Goal: Information Seeking & Learning: Learn about a topic

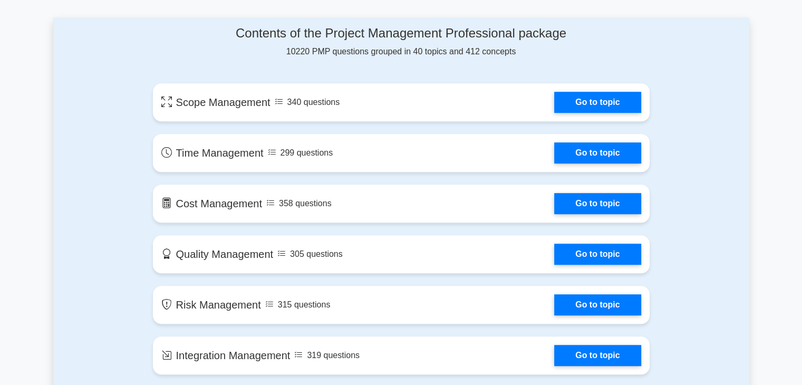
scroll to position [545, 0]
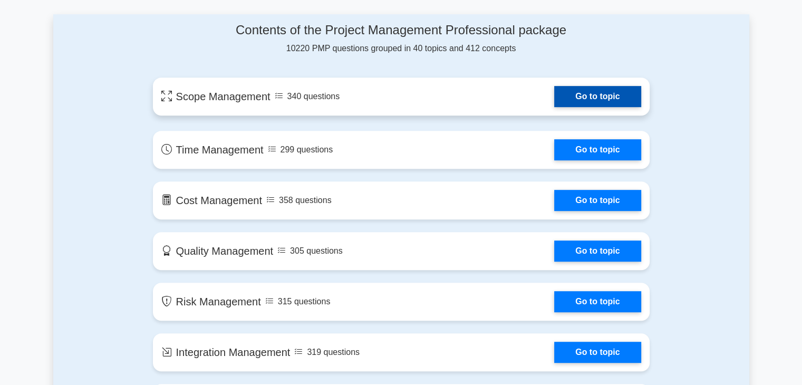
click at [595, 98] on link "Go to topic" at bounding box center [597, 96] width 86 height 21
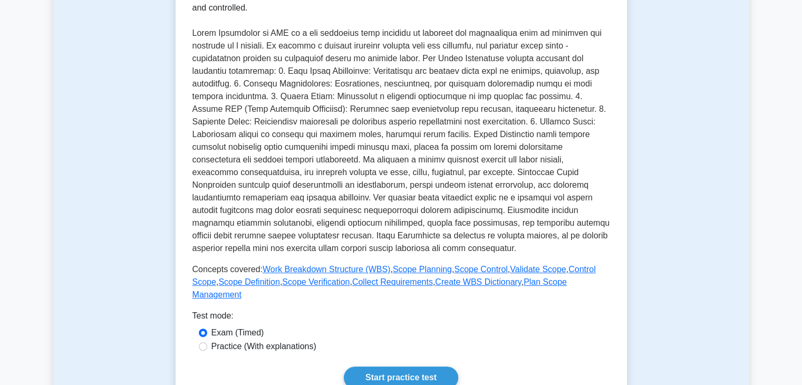
scroll to position [474, 0]
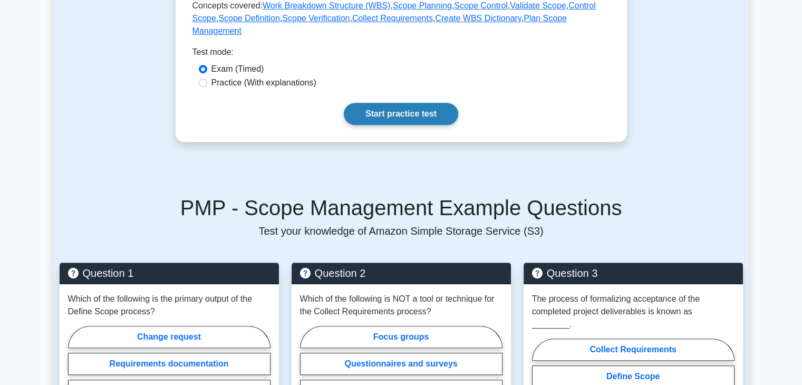
click at [421, 104] on link "Start practice test" at bounding box center [401, 114] width 114 height 22
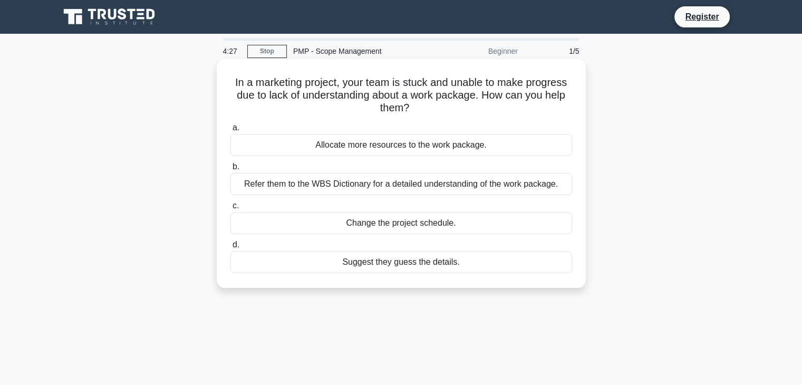
click at [382, 188] on div "Refer them to the WBS Dictionary for a detailed understanding of the work packa…" at bounding box center [401, 184] width 342 height 22
click at [230, 170] on input "b. Refer them to the WBS Dictionary for a detailed understanding of the work pa…" at bounding box center [230, 166] width 0 height 7
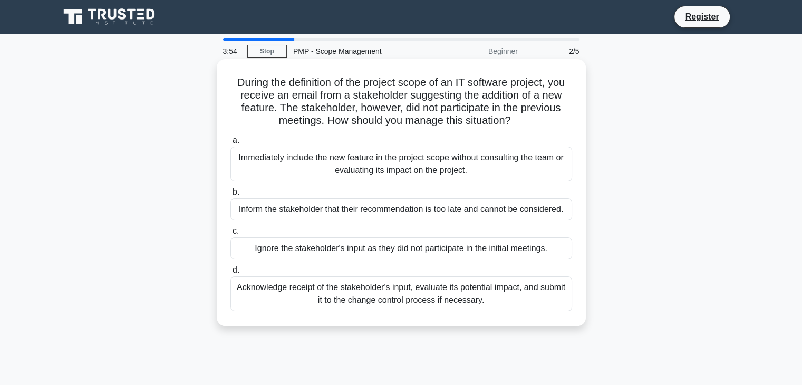
click at [467, 296] on div "Acknowledge receipt of the stakeholder's input, evaluate its potential impact, …" at bounding box center [401, 293] width 342 height 35
click at [230, 274] on input "d. Acknowledge receipt of the stakeholder's input, evaluate its potential impac…" at bounding box center [230, 270] width 0 height 7
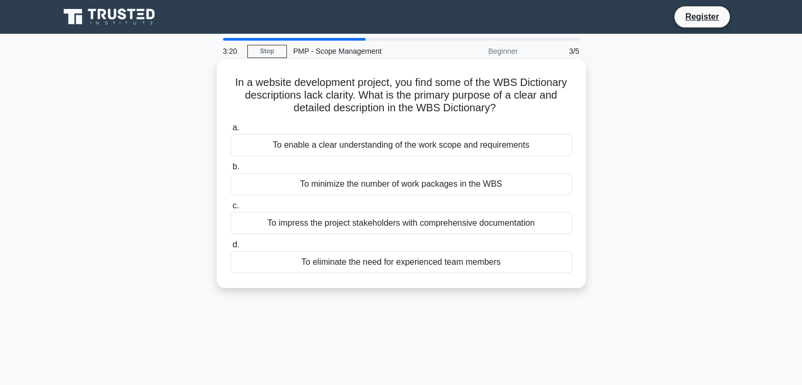
click at [490, 145] on div "To enable a clear understanding of the work scope and requirements" at bounding box center [401, 145] width 342 height 22
click at [230, 131] on input "a. To enable a clear understanding of the work scope and requirements" at bounding box center [230, 127] width 0 height 7
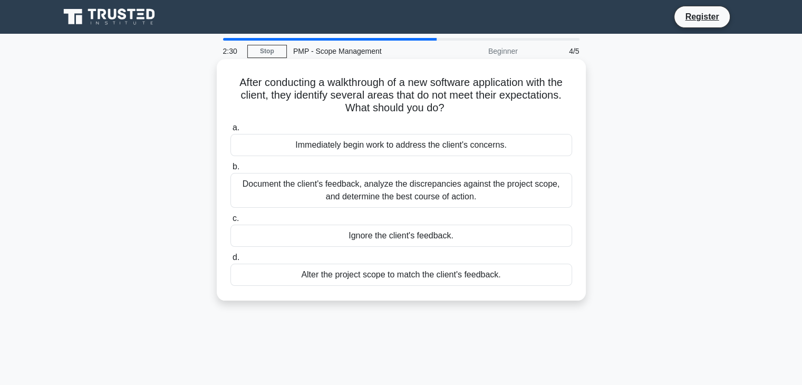
click at [454, 192] on div "Document the client's feedback, analyze the discrepancies against the project s…" at bounding box center [401, 190] width 342 height 35
click at [230, 170] on input "b. Document the client's feedback, analyze the discrepancies against the projec…" at bounding box center [230, 166] width 0 height 7
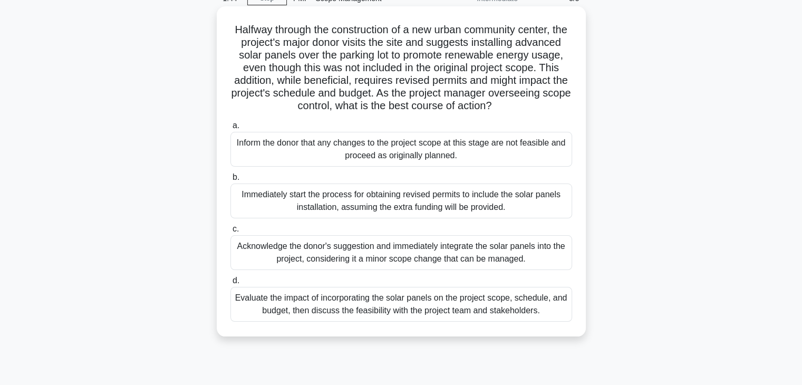
scroll to position [105, 0]
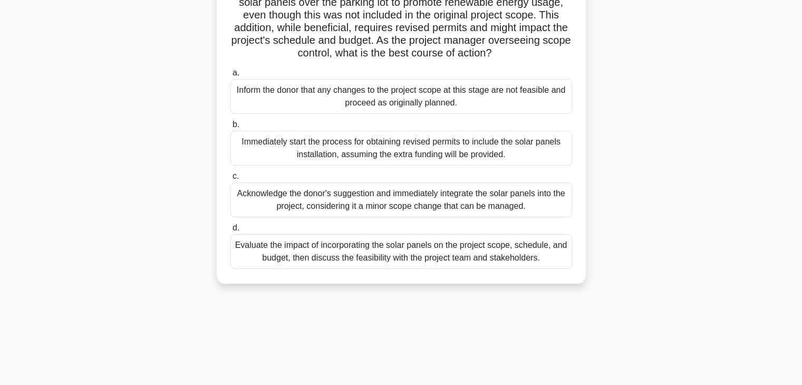
click at [411, 264] on div "Evaluate the impact of incorporating the solar panels on the project scope, sch…" at bounding box center [401, 251] width 342 height 35
click at [230, 231] on input "d. Evaluate the impact of incorporating the solar panels on the project scope, …" at bounding box center [230, 228] width 0 height 7
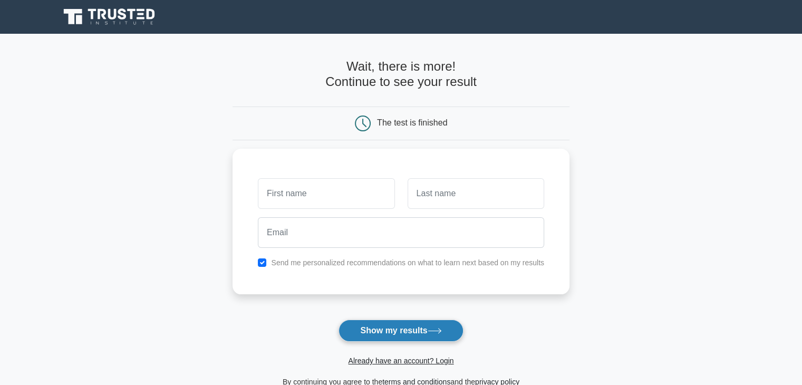
click at [387, 333] on button "Show my results" at bounding box center [400, 330] width 124 height 22
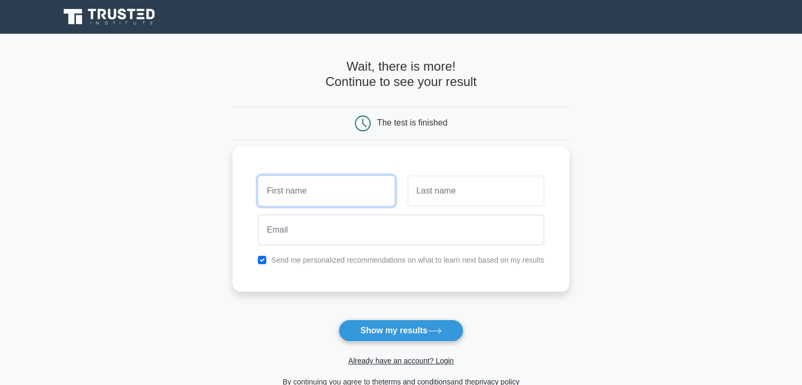
click at [311, 198] on input "text" at bounding box center [326, 191] width 137 height 31
type input "Abu"
click at [458, 185] on input "text" at bounding box center [476, 191] width 137 height 31
type input "Sayed"
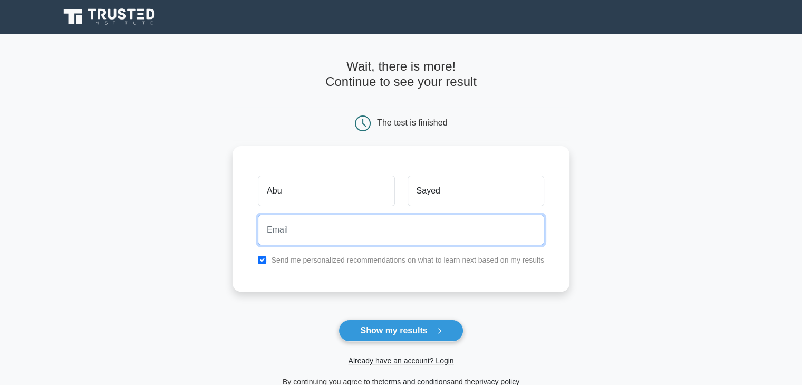
click at [385, 226] on input "email" at bounding box center [401, 230] width 286 height 31
type input "[EMAIL_ADDRESS][DOMAIN_NAME]"
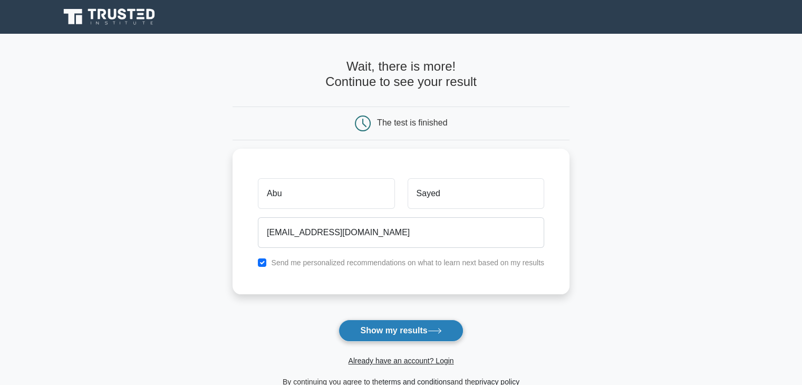
click at [399, 333] on button "Show my results" at bounding box center [400, 330] width 124 height 22
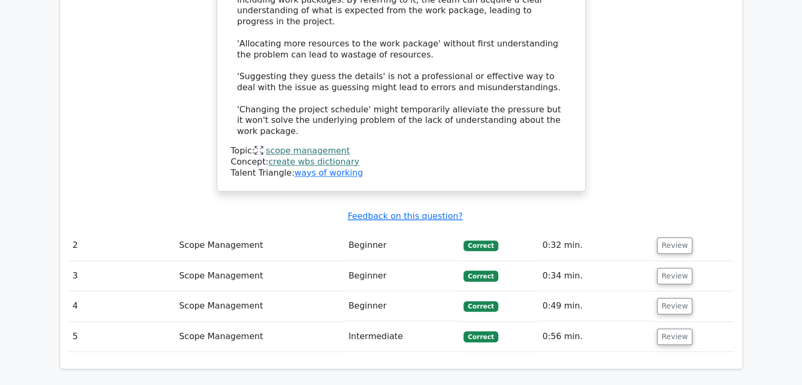
scroll to position [1265, 0]
